Goal: Find specific page/section: Find specific page/section

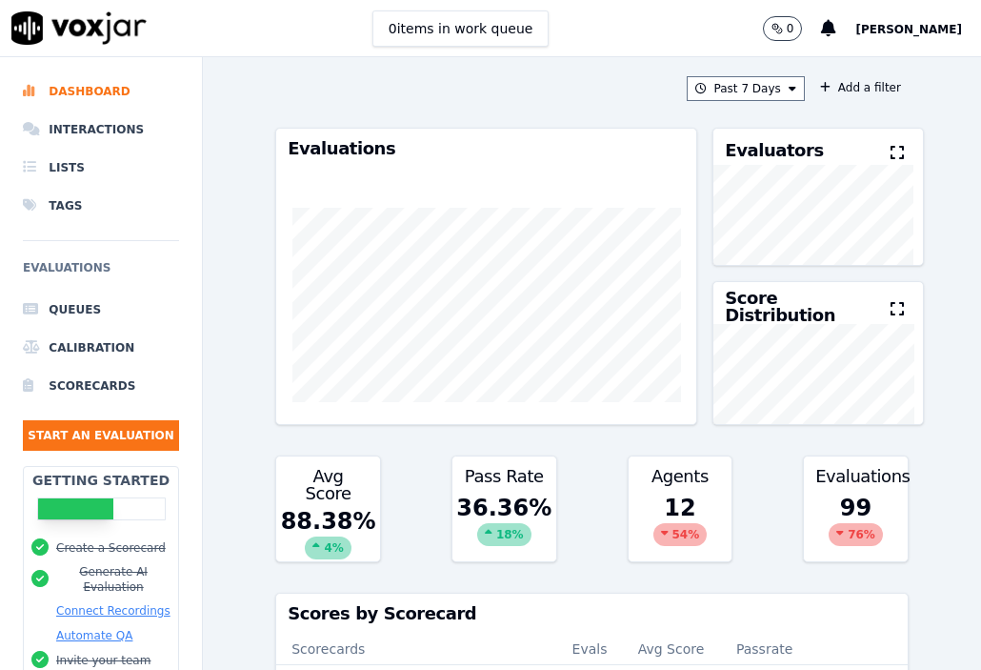
scroll to position [1, 0]
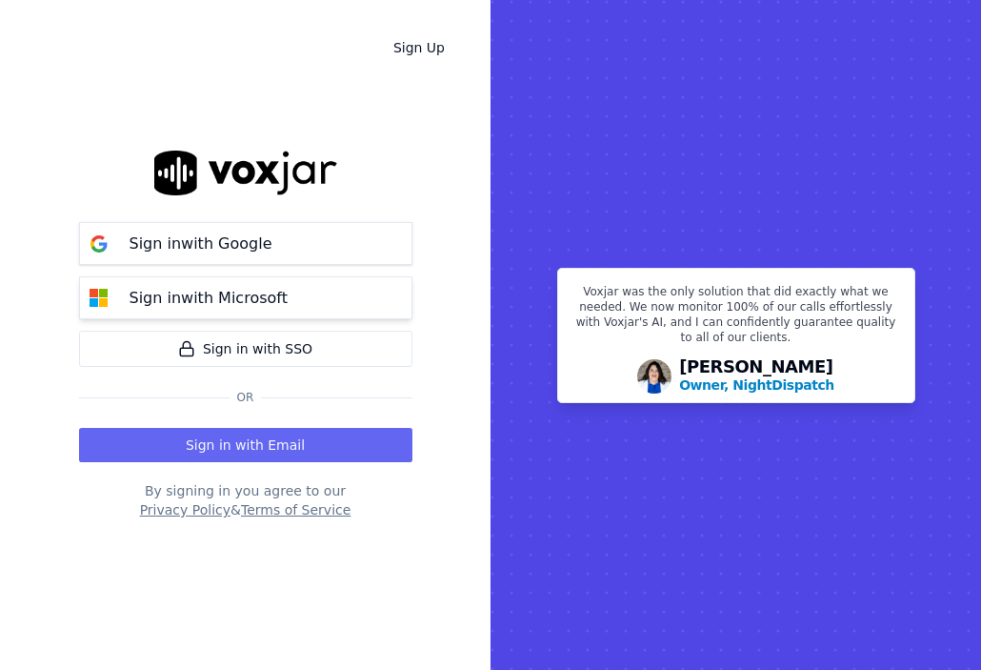
click at [308, 286] on button "Sign in with Microsoft" at bounding box center [245, 297] width 333 height 43
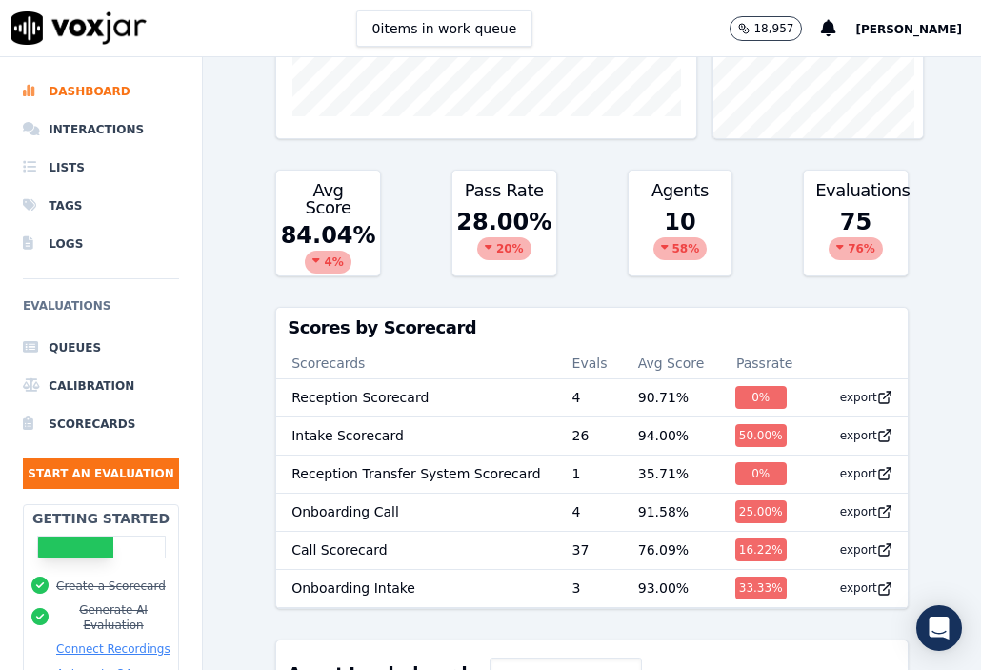
scroll to position [1, 0]
click at [485, 408] on td "Reception Scorecard" at bounding box center [416, 396] width 280 height 38
click at [339, 440] on td "Intake Scorecard" at bounding box center [416, 434] width 280 height 38
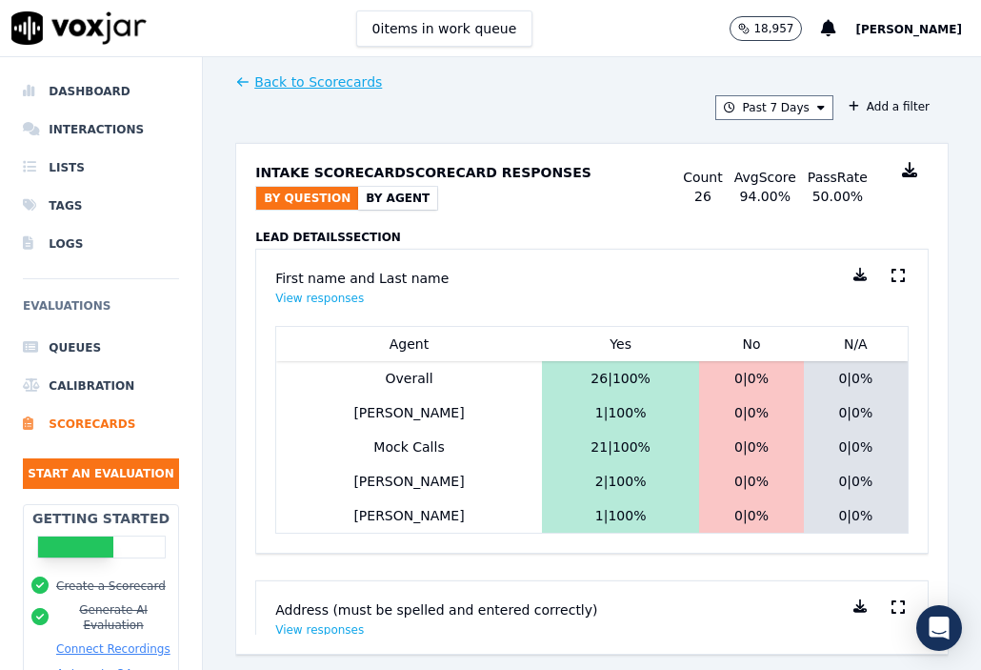
click at [375, 201] on button "By Agent" at bounding box center [397, 198] width 79 height 23
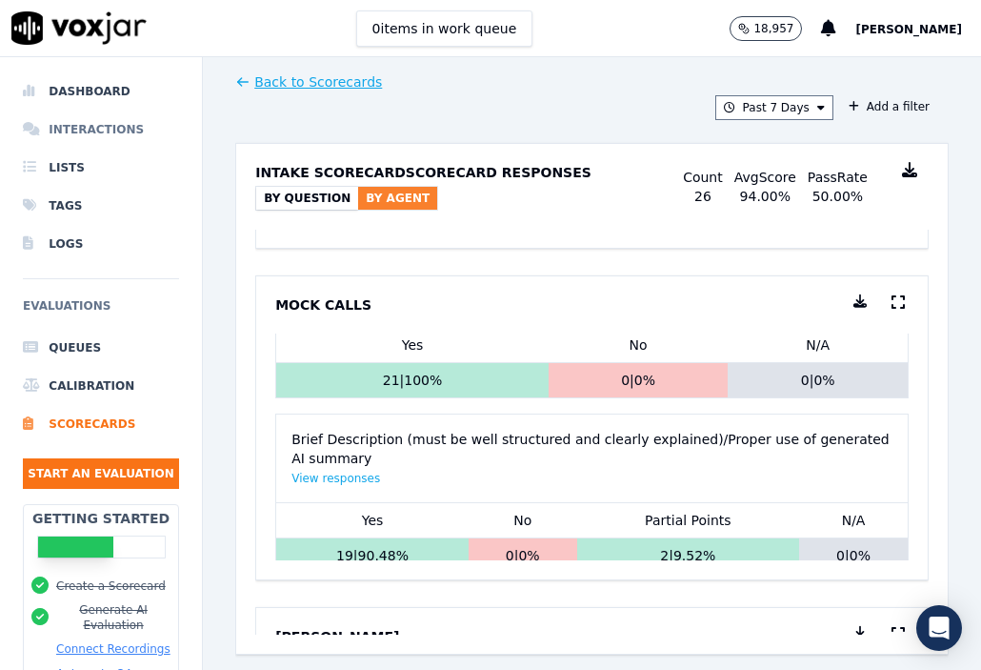
click at [107, 118] on li "Interactions" at bounding box center [101, 130] width 156 height 38
